Goal: Navigation & Orientation: Find specific page/section

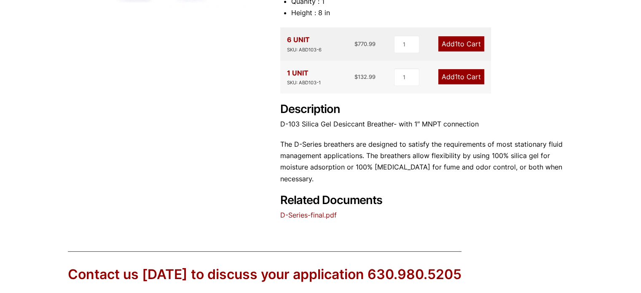
scroll to position [253, 0]
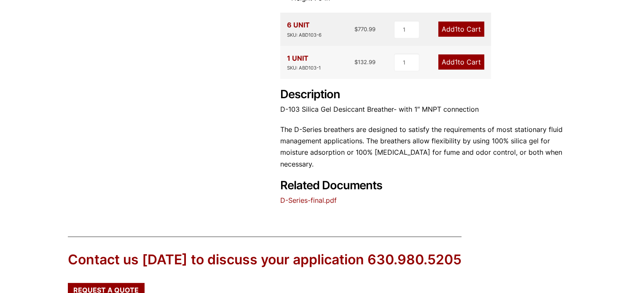
click at [302, 200] on link "D-Series-final.pdf" at bounding box center [308, 200] width 57 height 8
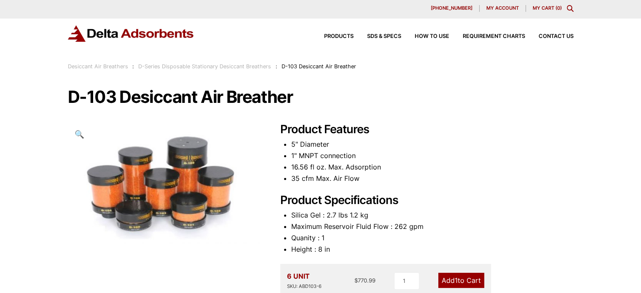
scroll to position [0, 0]
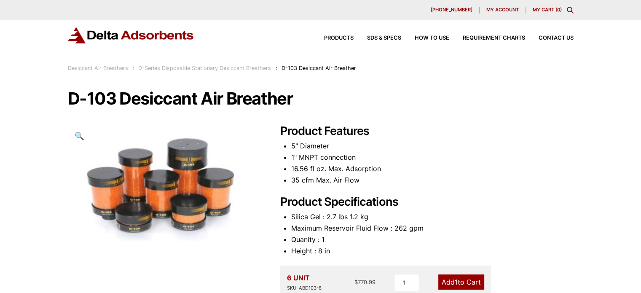
click at [190, 69] on link "D-Series Disposable Stationary Desiccant Breathers" at bounding box center [204, 68] width 133 height 6
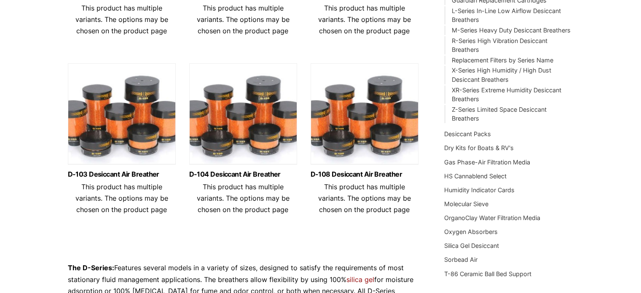
scroll to position [253, 0]
click at [114, 144] on img at bounding box center [122, 115] width 108 height 105
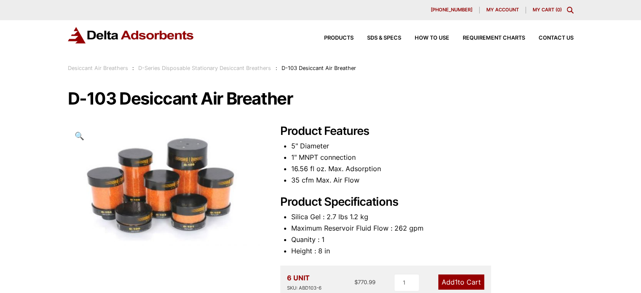
click at [180, 68] on link "D-Series Disposable Stationary Desiccant Breathers" at bounding box center [204, 68] width 133 height 6
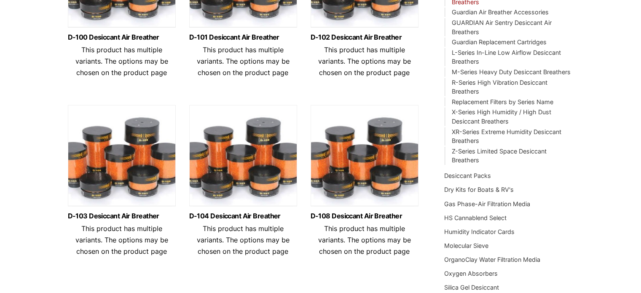
scroll to position [169, 0]
